Goal: Information Seeking & Learning: Learn about a topic

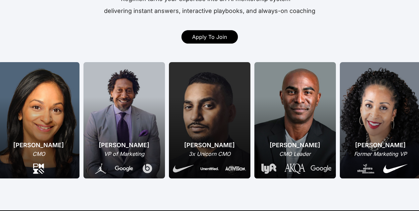
scroll to position [112, 0]
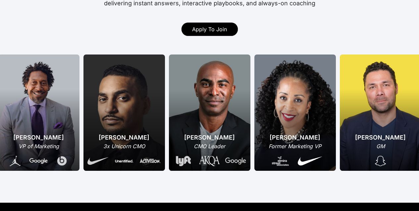
click at [212, 134] on div "[PERSON_NAME]" at bounding box center [210, 137] width 74 height 9
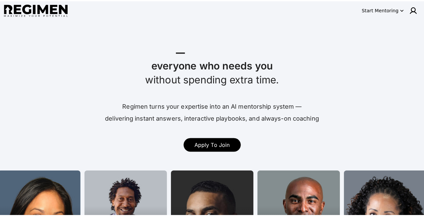
scroll to position [0, 0]
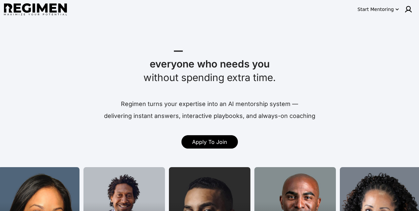
click at [396, 10] on icon "button" at bounding box center [397, 9] width 7 height 7
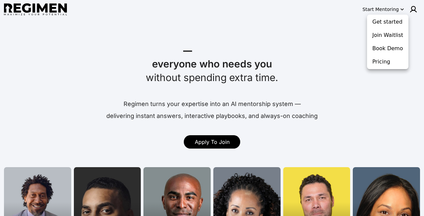
click at [162, 185] on div at bounding box center [212, 108] width 424 height 216
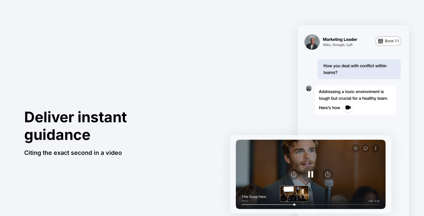
scroll to position [441, 0]
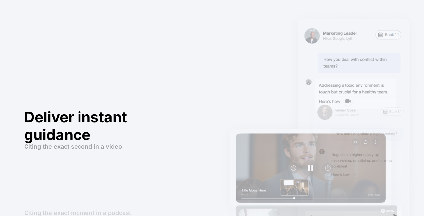
scroll to position [588, 0]
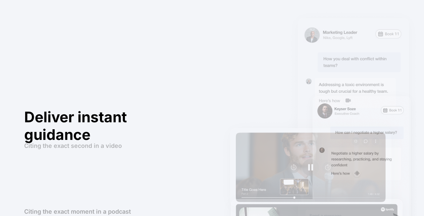
click at [295, 177] on img at bounding box center [319, 191] width 210 height 215
click at [282, 157] on img at bounding box center [319, 191] width 210 height 215
click at [192, 171] on div "Deliver instant guidance" at bounding box center [109, 183] width 170 height 35
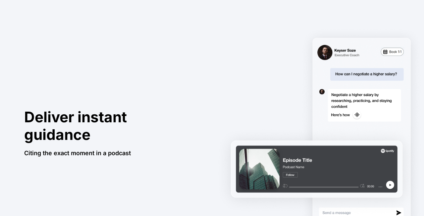
scroll to position [677, 0]
click at [390, 183] on img at bounding box center [319, 133] width 210 height 215
click at [293, 104] on img at bounding box center [319, 133] width 210 height 215
click at [158, 35] on div "Deliver instant guidance Citing the exact moment in a podcast" at bounding box center [109, 132] width 170 height 265
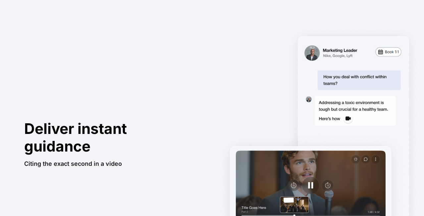
scroll to position [368, 0]
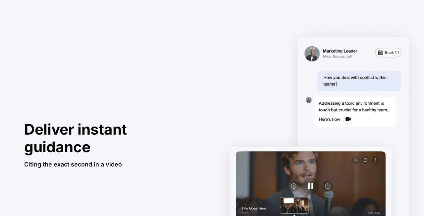
click at [312, 186] on img at bounding box center [319, 144] width 210 height 243
click at [309, 185] on img at bounding box center [319, 144] width 210 height 243
click at [299, 207] on img at bounding box center [319, 144] width 210 height 243
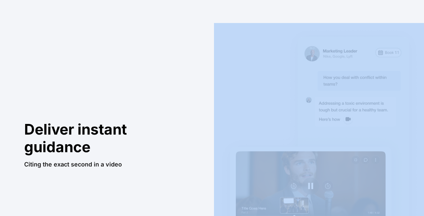
click at [299, 207] on img at bounding box center [319, 144] width 210 height 243
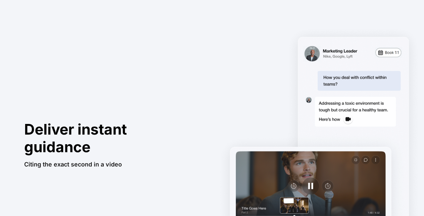
click at [145, 126] on div "Deliver instant guidance" at bounding box center [109, 137] width 170 height 35
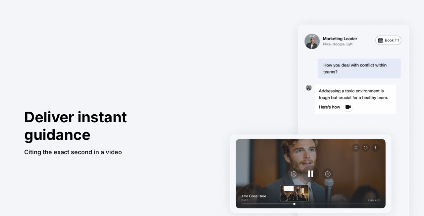
scroll to position [428, 0]
click at [290, 155] on img at bounding box center [319, 131] width 210 height 243
drag, startPoint x: 172, startPoint y: 89, endPoint x: 170, endPoint y: 85, distance: 4.3
click at [170, 85] on div "Deliver instant guidance Citing the exact second in a video" at bounding box center [109, 132] width 170 height 265
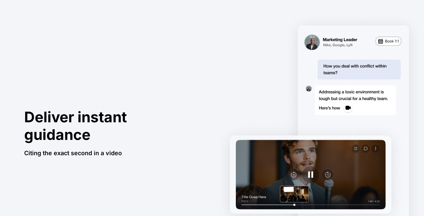
scroll to position [425, 0]
click at [257, 106] on img at bounding box center [319, 132] width 210 height 243
click at [312, 177] on img at bounding box center [319, 132] width 210 height 243
click at [139, 40] on div "Deliver instant guidance Citing the exact second in a video" at bounding box center [109, 132] width 170 height 265
